Goal: Transaction & Acquisition: Purchase product/service

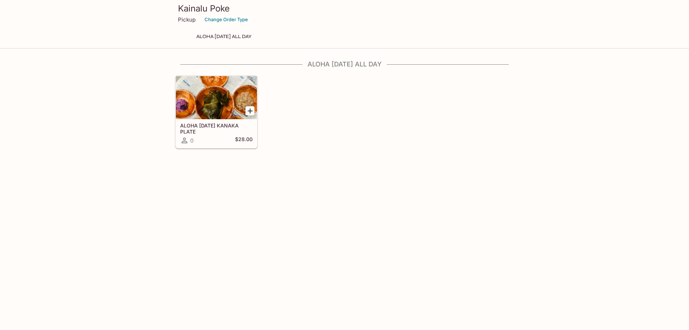
click at [188, 19] on p "Pickup" at bounding box center [187, 19] width 18 height 7
click at [233, 18] on button "Change Order Type" at bounding box center [226, 19] width 50 height 11
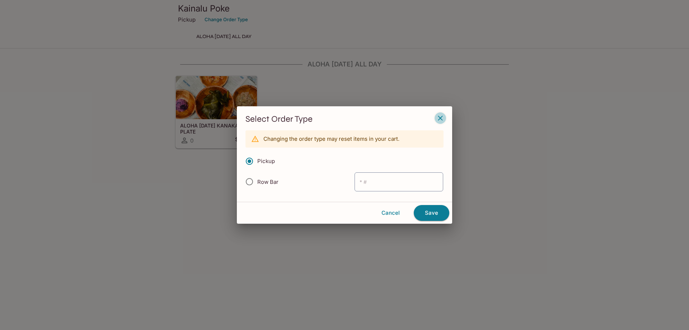
click at [442, 118] on icon "button" at bounding box center [440, 118] width 9 height 9
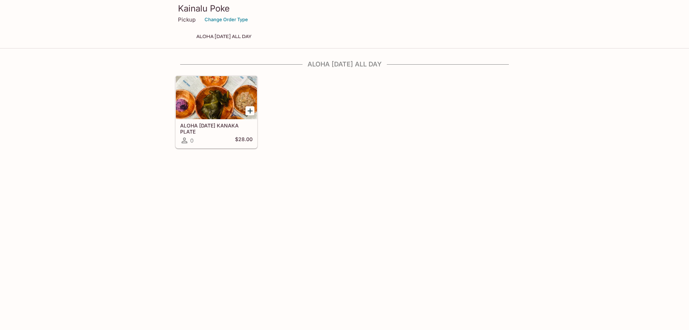
click at [217, 103] on div at bounding box center [216, 97] width 81 height 43
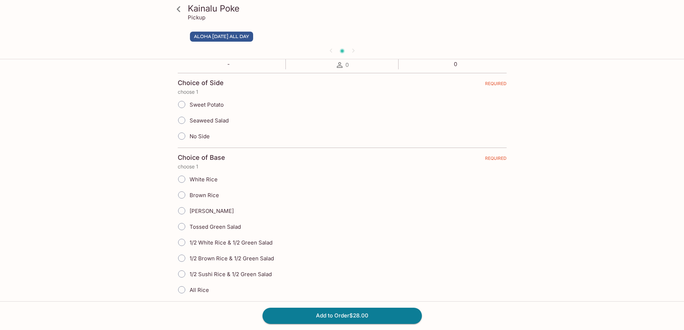
scroll to position [60, 0]
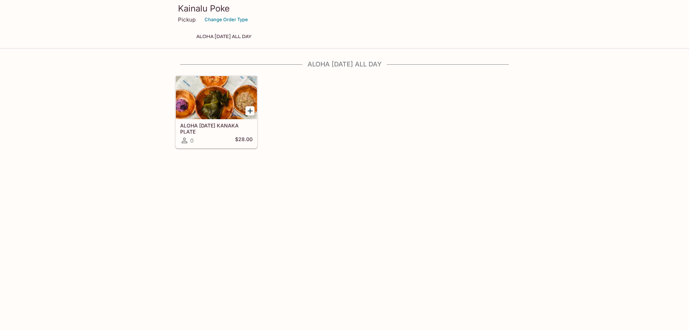
click at [340, 67] on h4 "ALOHA [DATE] ALL DAY" at bounding box center [344, 64] width 339 height 8
